Goal: Browse casually: Explore the website without a specific task or goal

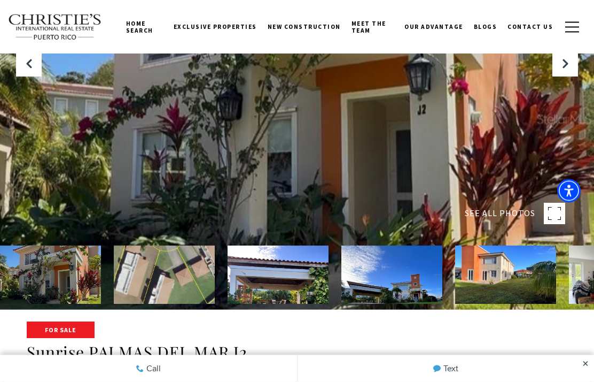
scroll to position [38, 0]
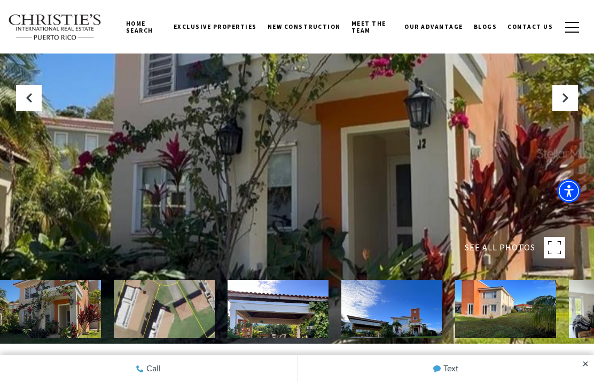
click at [418, 200] on div at bounding box center [297, 153] width 594 height 382
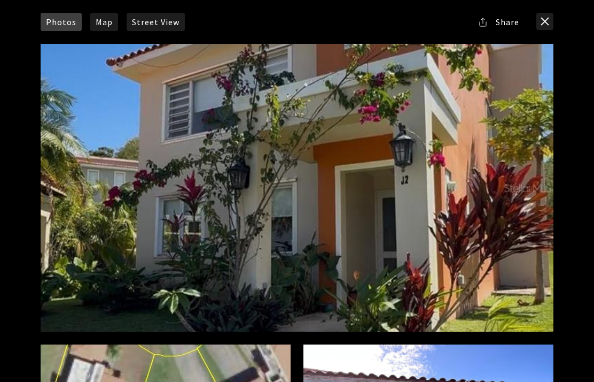
click at [546, 189] on div at bounding box center [297, 188] width 513 height 288
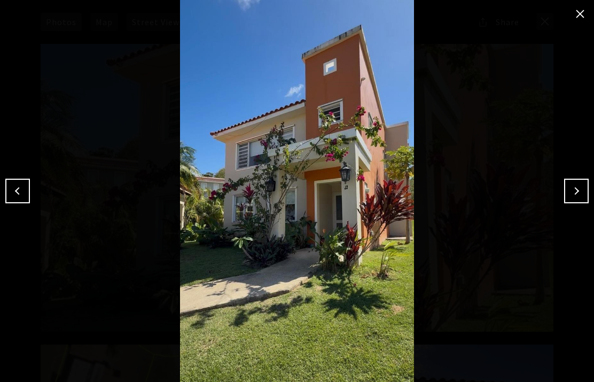
click at [575, 197] on button "Next" at bounding box center [576, 190] width 25 height 25
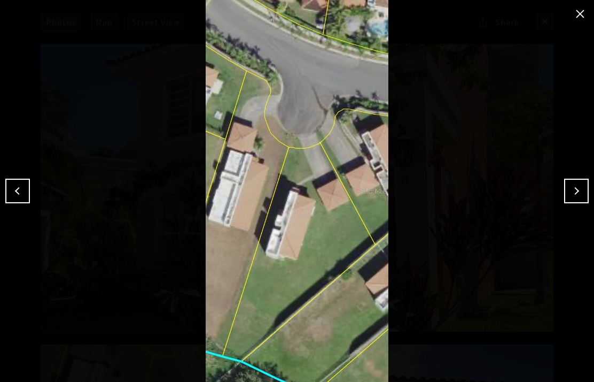
click at [575, 197] on button "Next" at bounding box center [576, 190] width 25 height 25
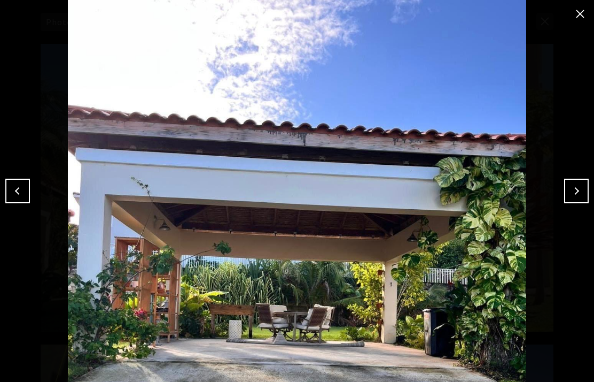
click at [571, 191] on button "Next" at bounding box center [576, 190] width 25 height 25
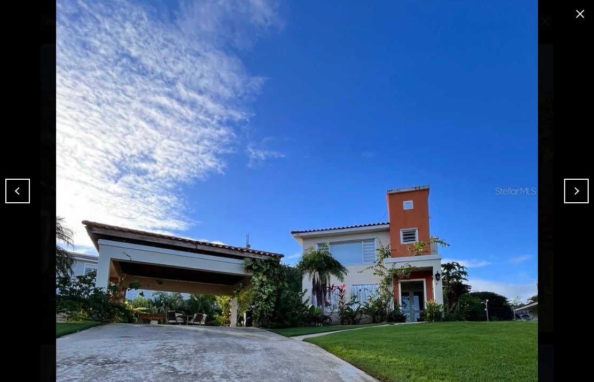
click at [575, 201] on button "Next" at bounding box center [576, 190] width 25 height 25
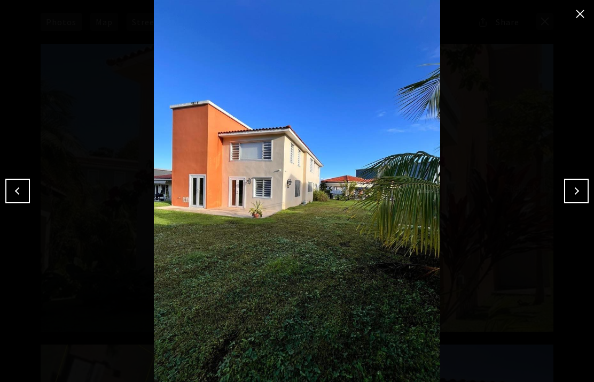
click at [570, 203] on button "Next" at bounding box center [576, 190] width 25 height 25
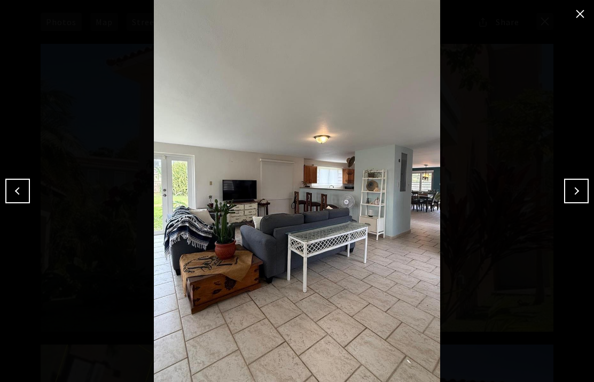
click at [576, 190] on button "Next" at bounding box center [576, 190] width 25 height 25
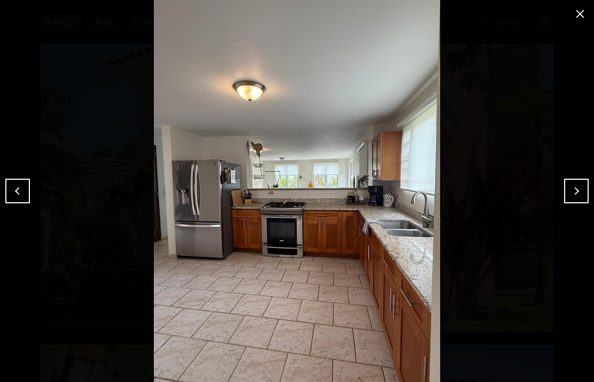
click at [573, 196] on button "Next" at bounding box center [576, 190] width 25 height 25
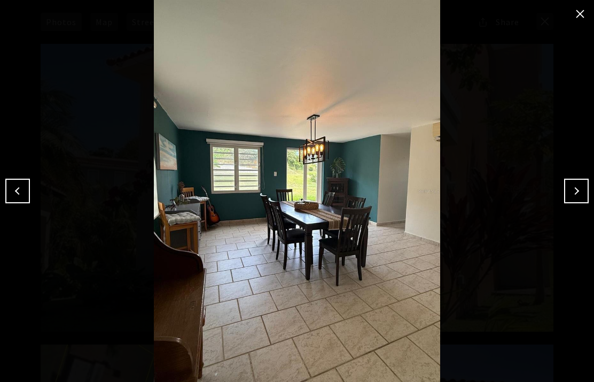
click at [576, 193] on button "Next" at bounding box center [576, 190] width 25 height 25
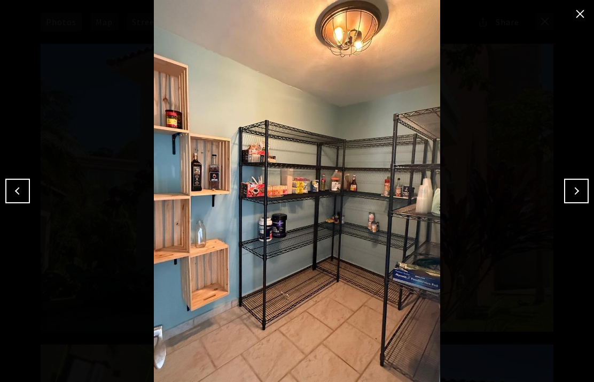
click at [573, 192] on button "Next" at bounding box center [576, 190] width 25 height 25
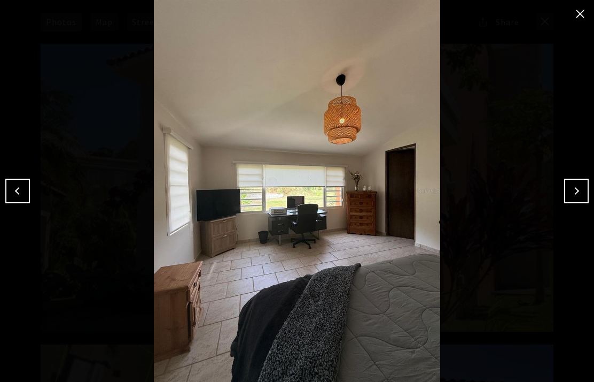
click at [576, 190] on button "Next" at bounding box center [576, 190] width 25 height 25
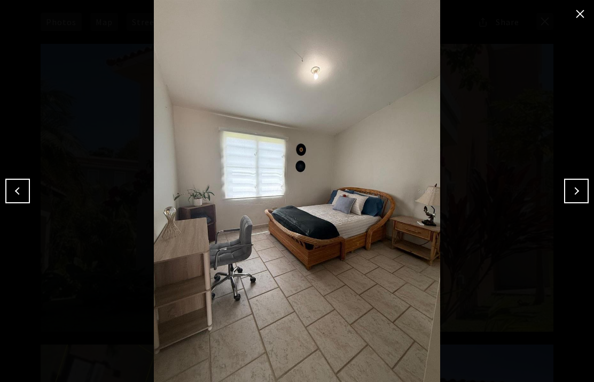
click at [581, 195] on button "Next" at bounding box center [576, 190] width 25 height 25
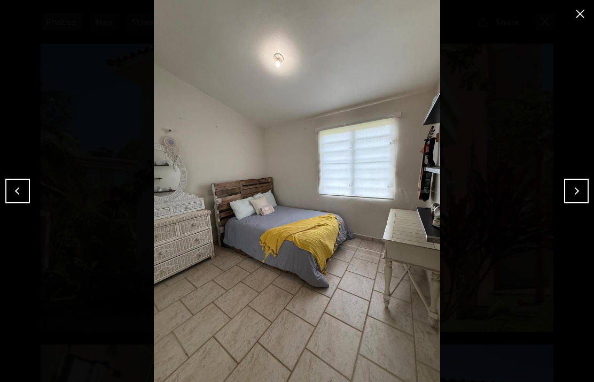
click at [579, 192] on button "Next" at bounding box center [576, 190] width 25 height 25
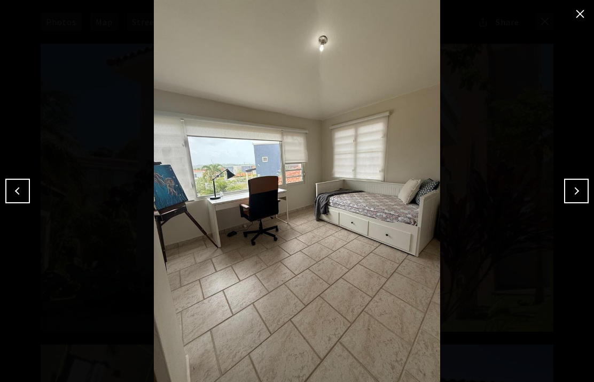
click at [575, 196] on button "Next" at bounding box center [576, 190] width 25 height 25
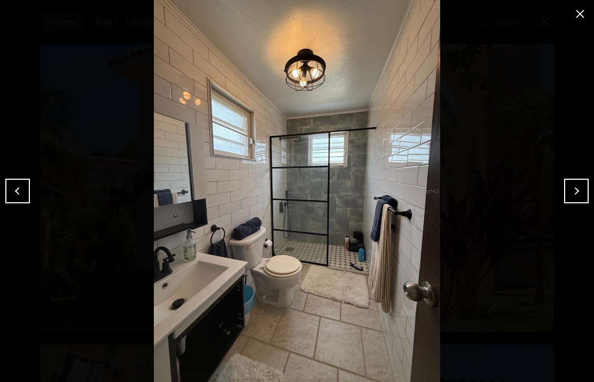
click at [574, 196] on button "Next" at bounding box center [576, 190] width 25 height 25
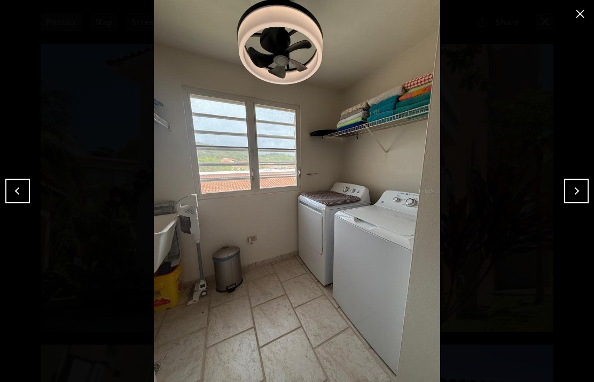
click at [574, 200] on button "Next" at bounding box center [576, 190] width 25 height 25
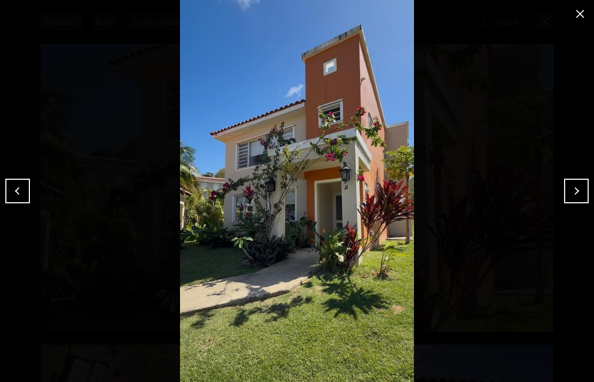
click at [572, 197] on button "Next" at bounding box center [576, 190] width 25 height 25
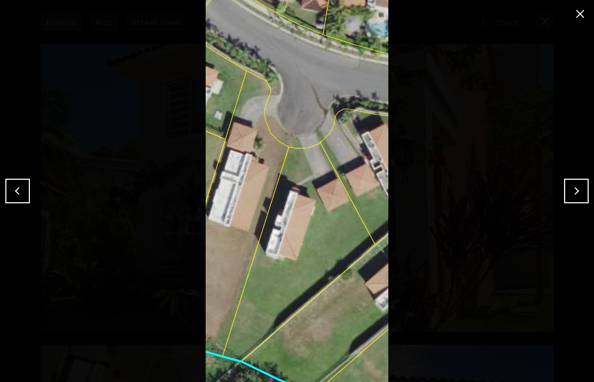
click at [576, 193] on button "Next" at bounding box center [576, 190] width 25 height 25
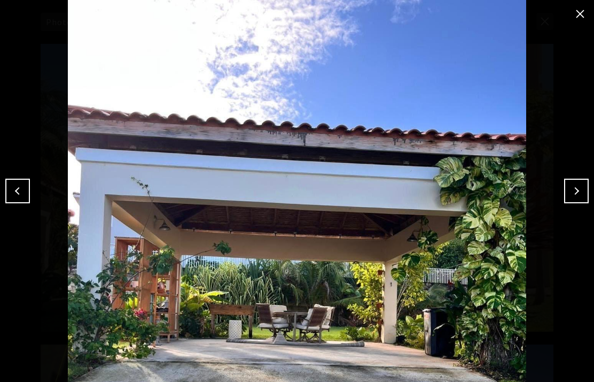
click at [579, 193] on button "Next" at bounding box center [576, 190] width 25 height 25
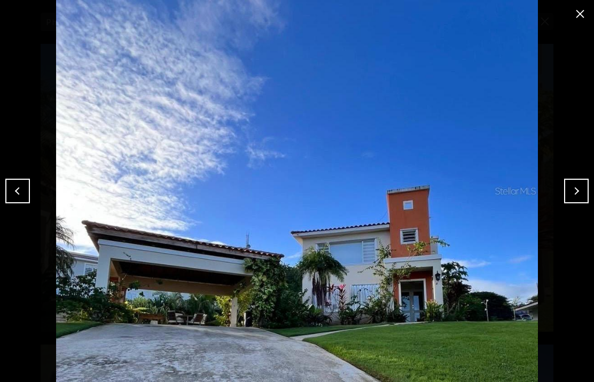
click at [577, 199] on button "Next" at bounding box center [576, 190] width 25 height 25
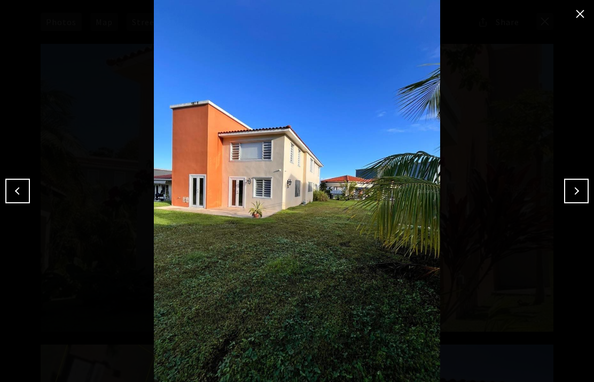
click at [573, 192] on button "Next" at bounding box center [576, 190] width 25 height 25
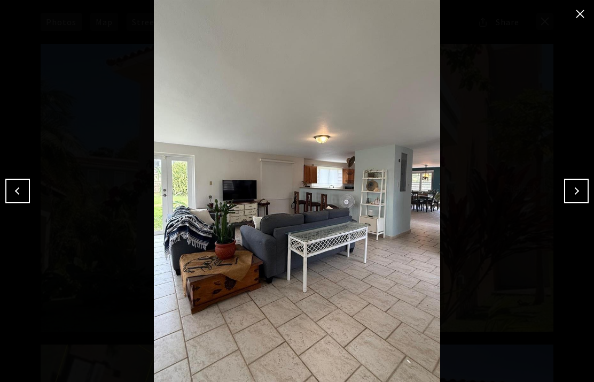
click at [573, 196] on button "Next" at bounding box center [576, 190] width 25 height 25
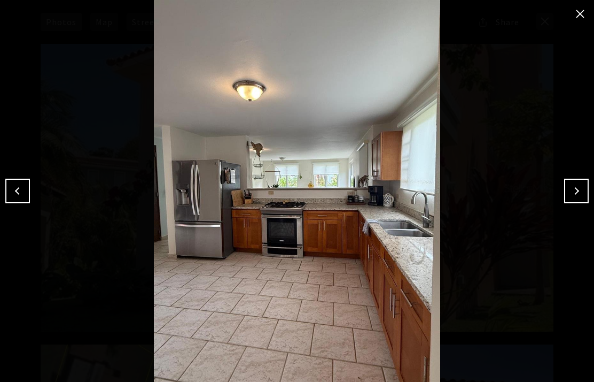
click at [570, 193] on button "Next" at bounding box center [576, 190] width 25 height 25
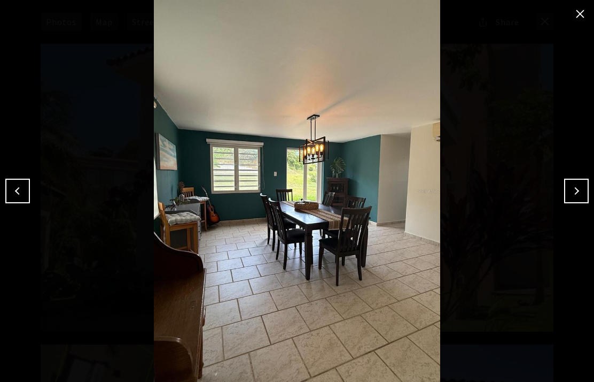
click at [572, 193] on button "Next" at bounding box center [576, 190] width 25 height 25
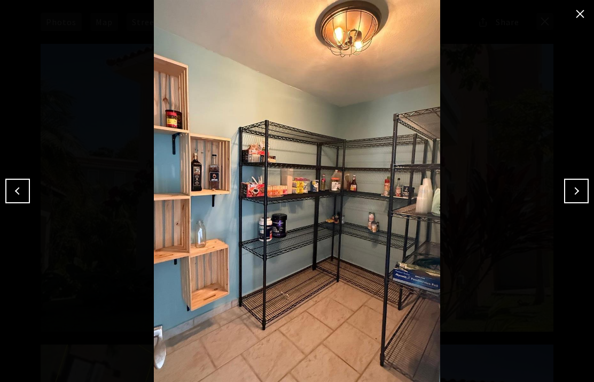
click at [573, 193] on button "Next" at bounding box center [576, 190] width 25 height 25
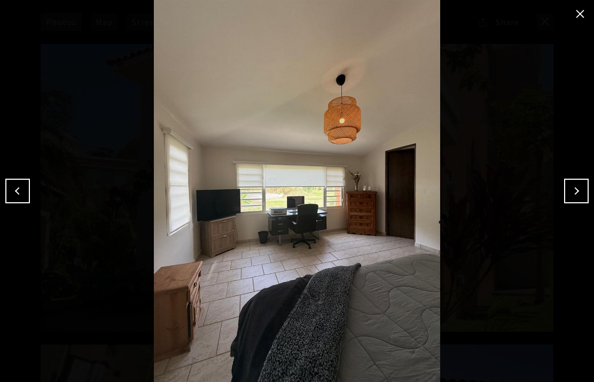
click at [568, 193] on button "Next" at bounding box center [576, 190] width 25 height 25
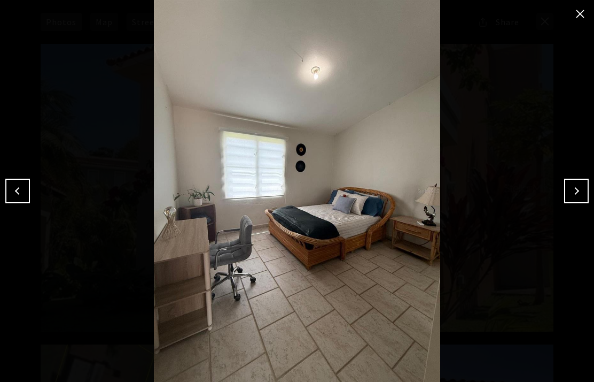
click at [565, 189] on button "Next" at bounding box center [576, 190] width 25 height 25
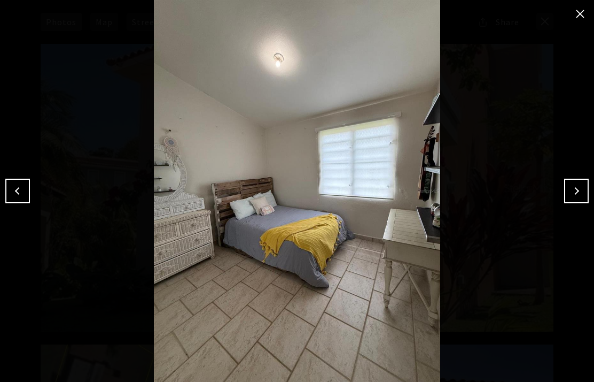
click at [572, 194] on button "Next" at bounding box center [576, 190] width 25 height 25
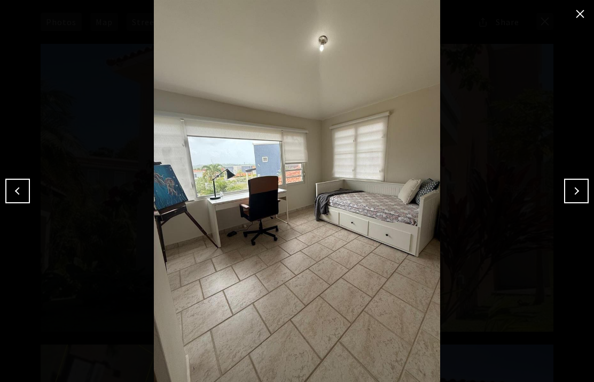
click at [572, 193] on button "Next" at bounding box center [576, 190] width 25 height 25
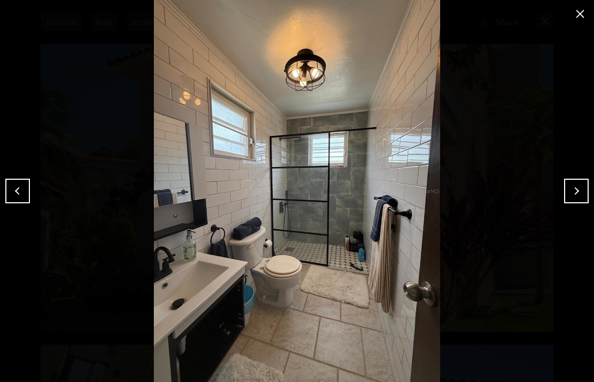
click at [576, 193] on button "Next" at bounding box center [576, 190] width 25 height 25
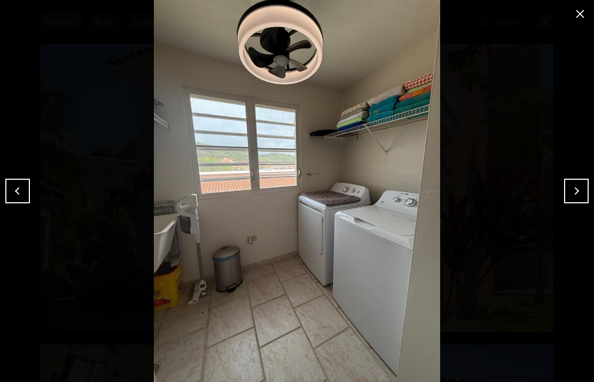
click at [577, 193] on button "Next" at bounding box center [576, 190] width 25 height 25
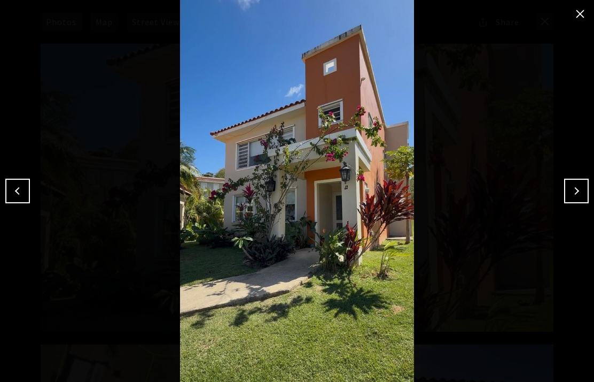
click at [576, 191] on button "Next" at bounding box center [576, 190] width 25 height 25
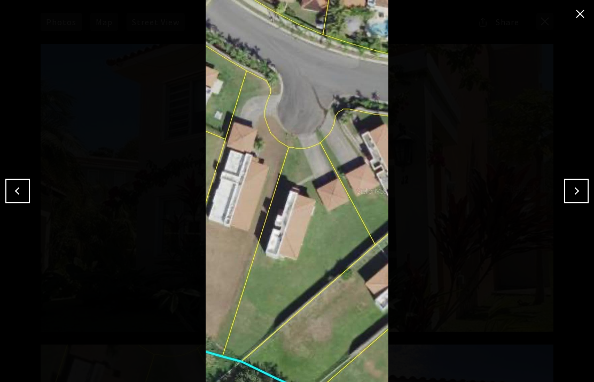
click at [573, 20] on button "close modal" at bounding box center [580, 13] width 17 height 17
